Goal: Transaction & Acquisition: Subscribe to service/newsletter

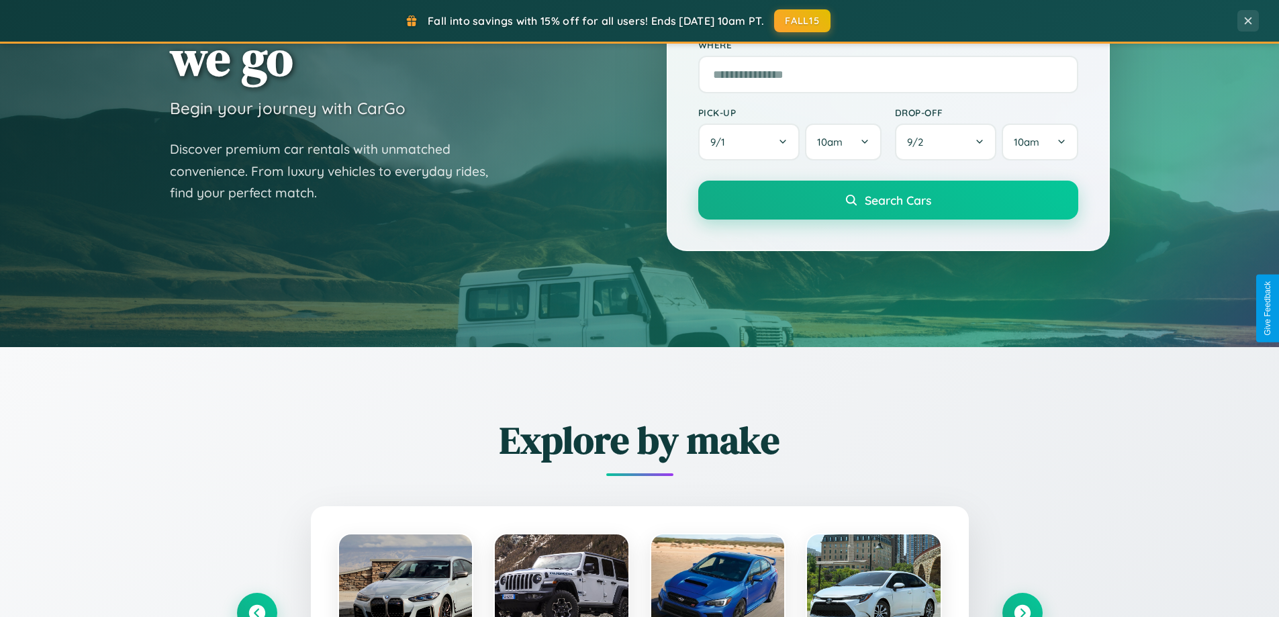
scroll to position [924, 0]
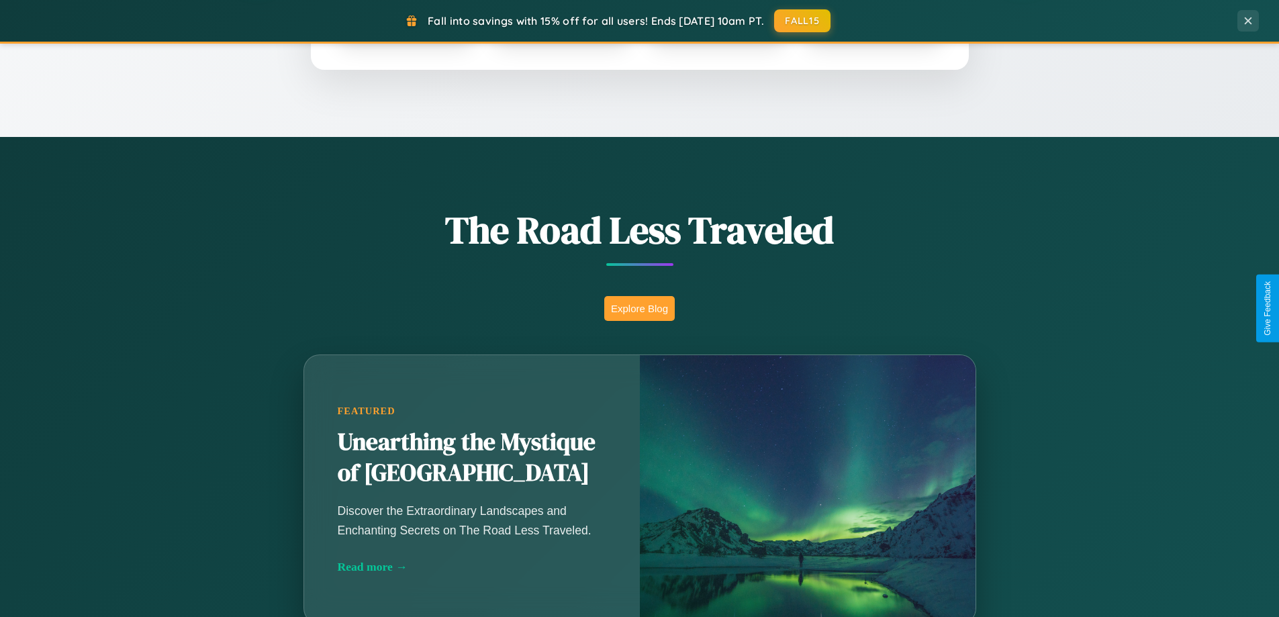
click at [639, 308] on button "Explore Blog" at bounding box center [639, 308] width 71 height 25
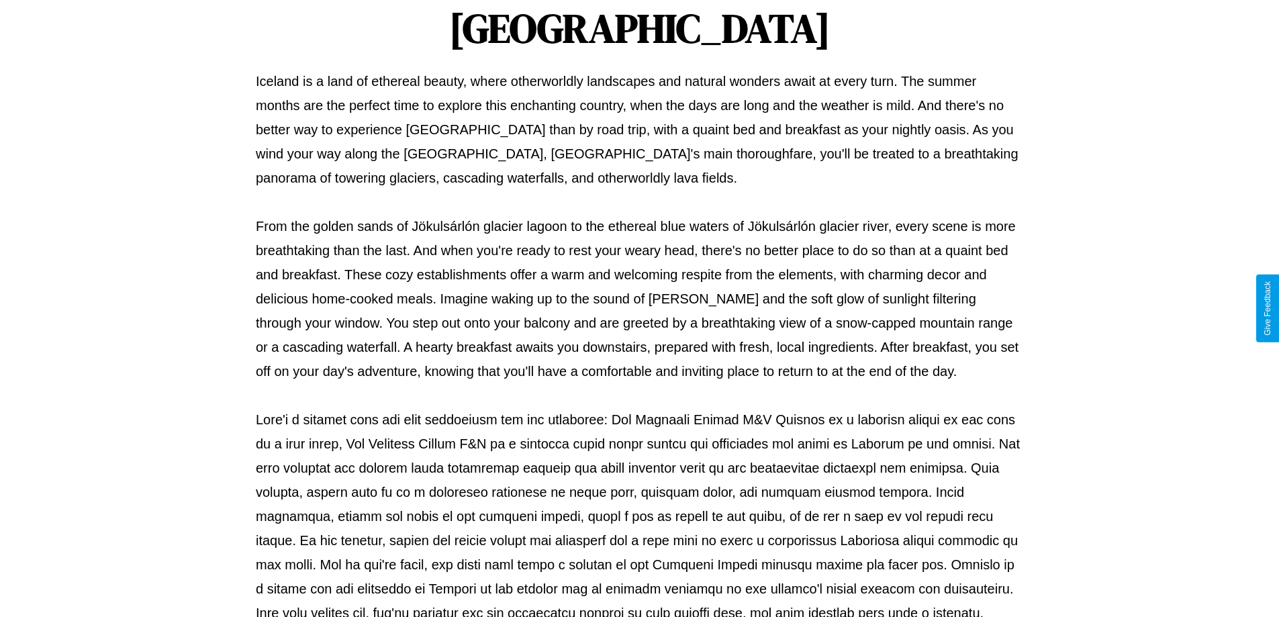
scroll to position [435, 0]
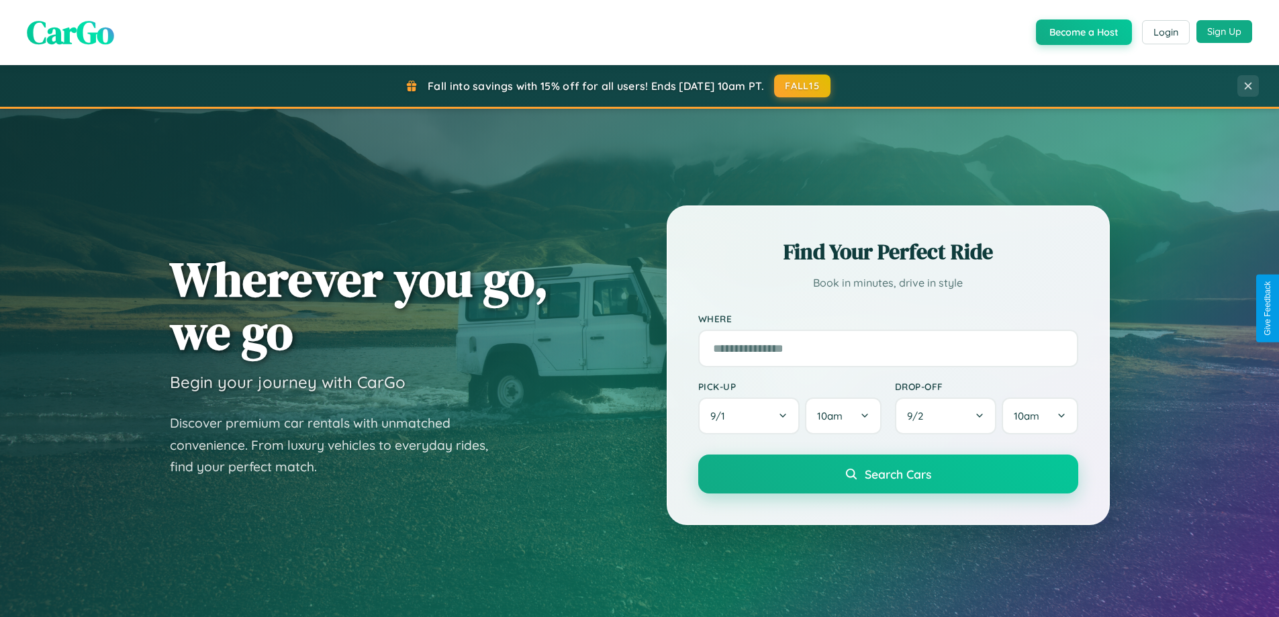
click at [1224, 32] on button "Sign Up" at bounding box center [1225, 31] width 56 height 23
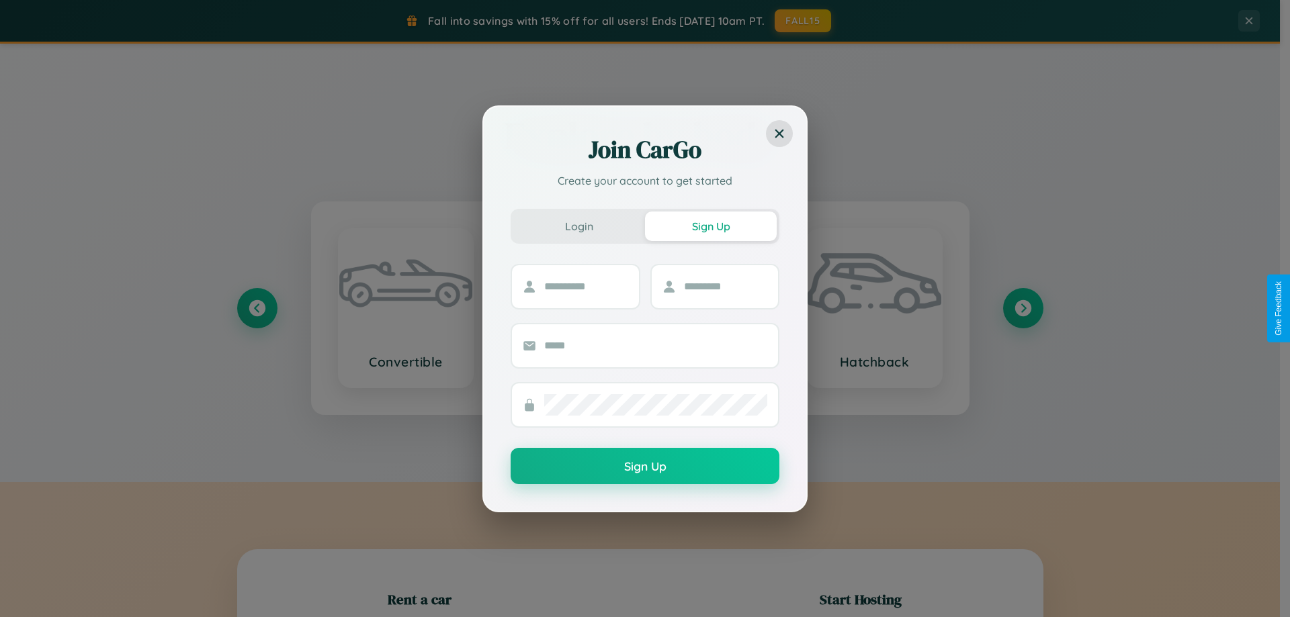
scroll to position [290, 0]
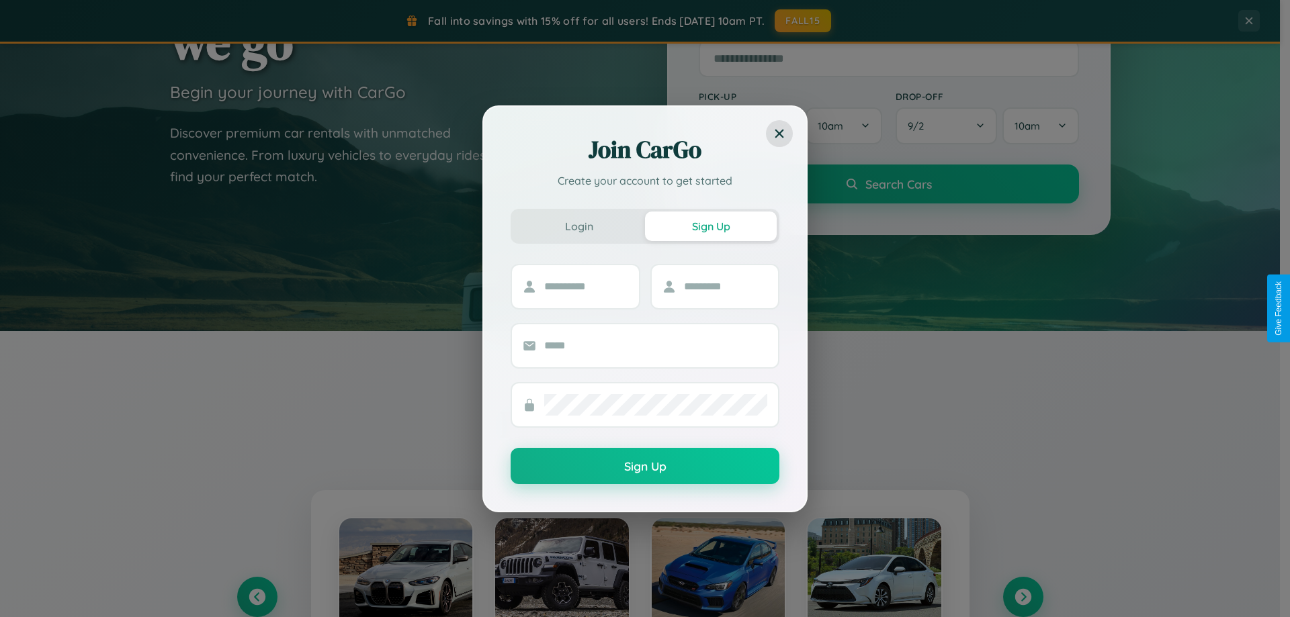
click at [257, 597] on div "Join CarGo Create your account to get started Login Sign Up Sign Up" at bounding box center [645, 308] width 1290 height 617
click at [1022, 597] on div "Join CarGo Create your account to get started Login Sign Up Sign Up" at bounding box center [645, 308] width 1290 height 617
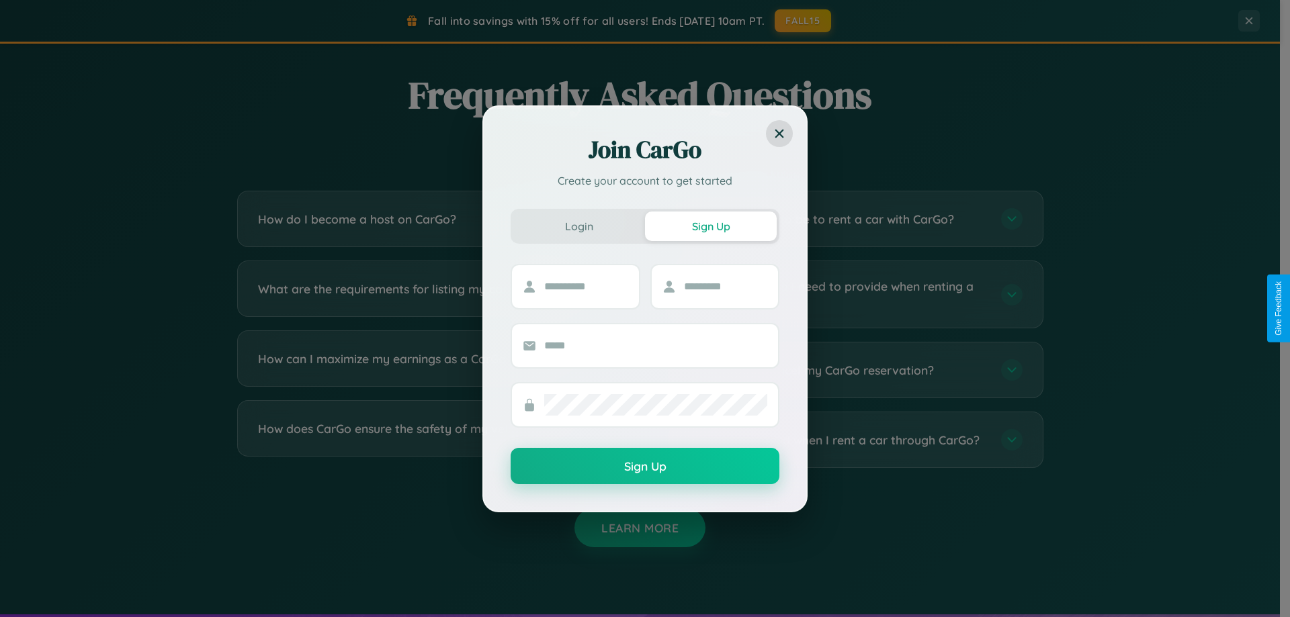
click at [431, 370] on div "Join CarGo Create your account to get started Login Sign Up Sign Up" at bounding box center [645, 308] width 1290 height 617
click at [431, 294] on div "Join CarGo Create your account to get started Login Sign Up Sign Up" at bounding box center [645, 308] width 1290 height 617
click at [848, 440] on div "Join CarGo Create your account to get started Login Sign Up Sign Up" at bounding box center [645, 308] width 1290 height 617
click at [431, 219] on div "Join CarGo Create your account to get started Login Sign Up Sign Up" at bounding box center [645, 308] width 1290 height 617
